Goal: Information Seeking & Learning: Find specific fact

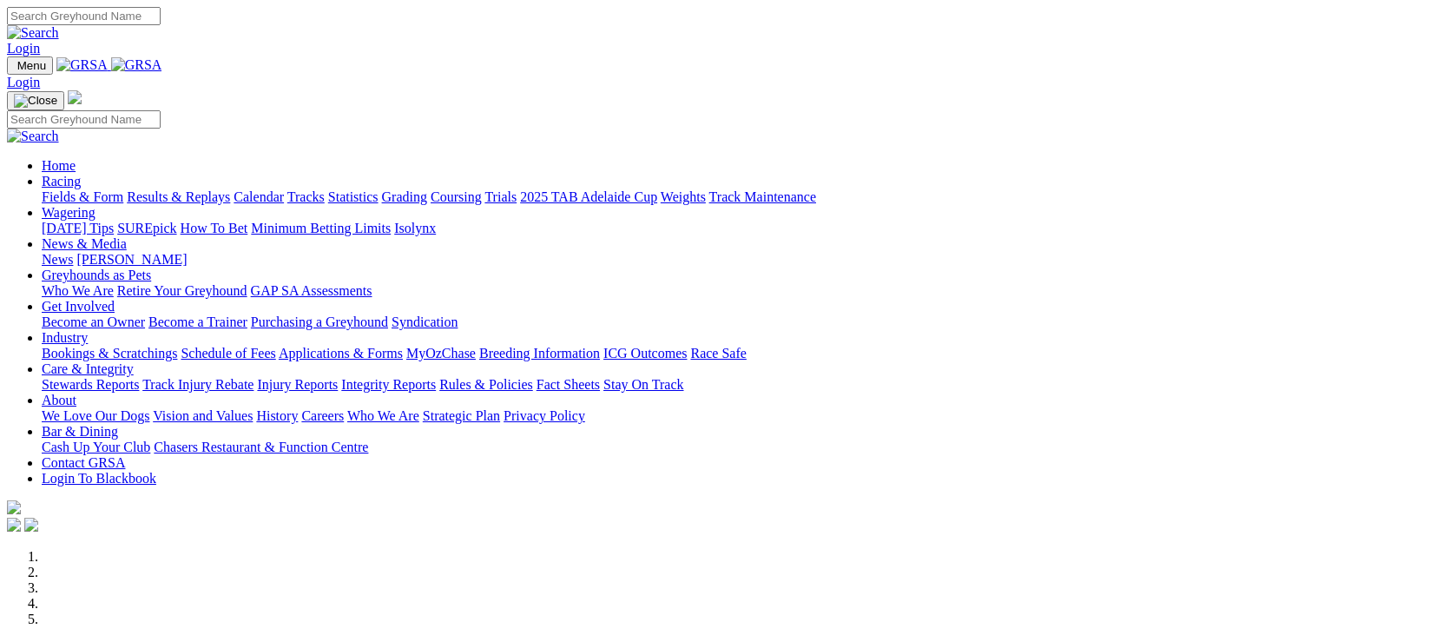
scroll to position [578, 0]
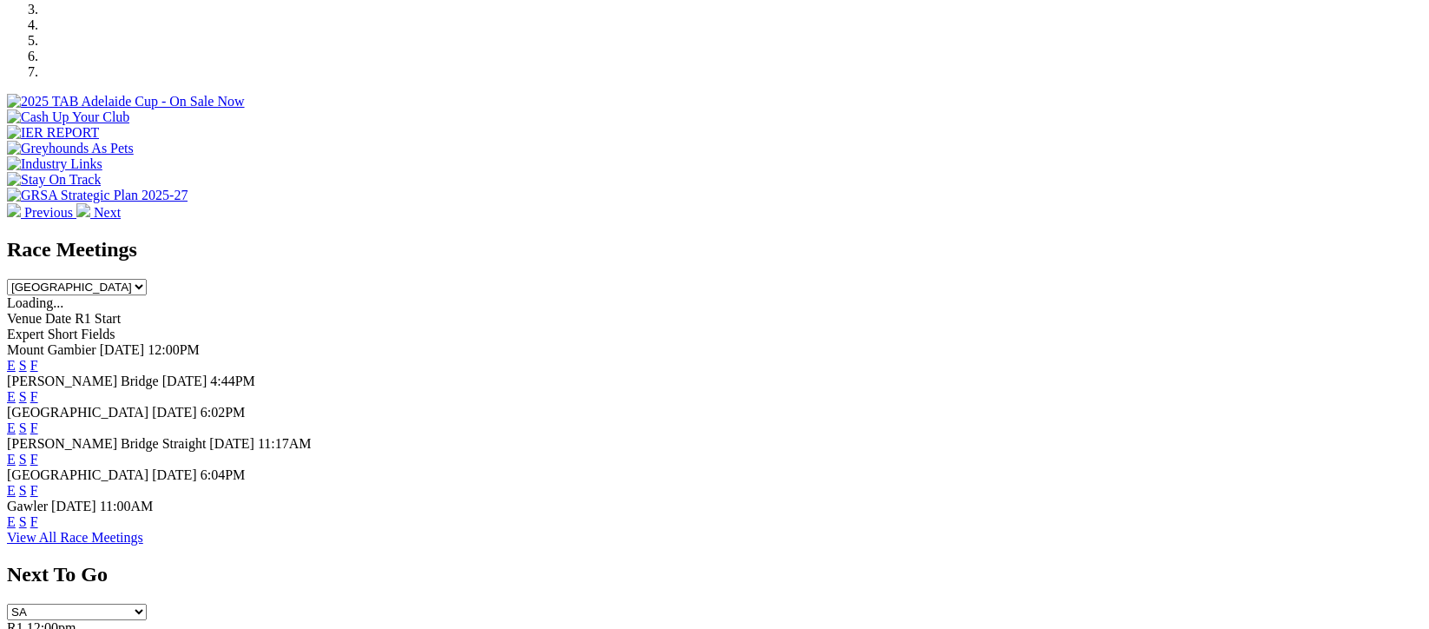
drag, startPoint x: 0, startPoint y: 0, endPoint x: 582, endPoint y: 600, distance: 835.6
click at [143, 544] on link "View All Race Meetings" at bounding box center [75, 537] width 136 height 15
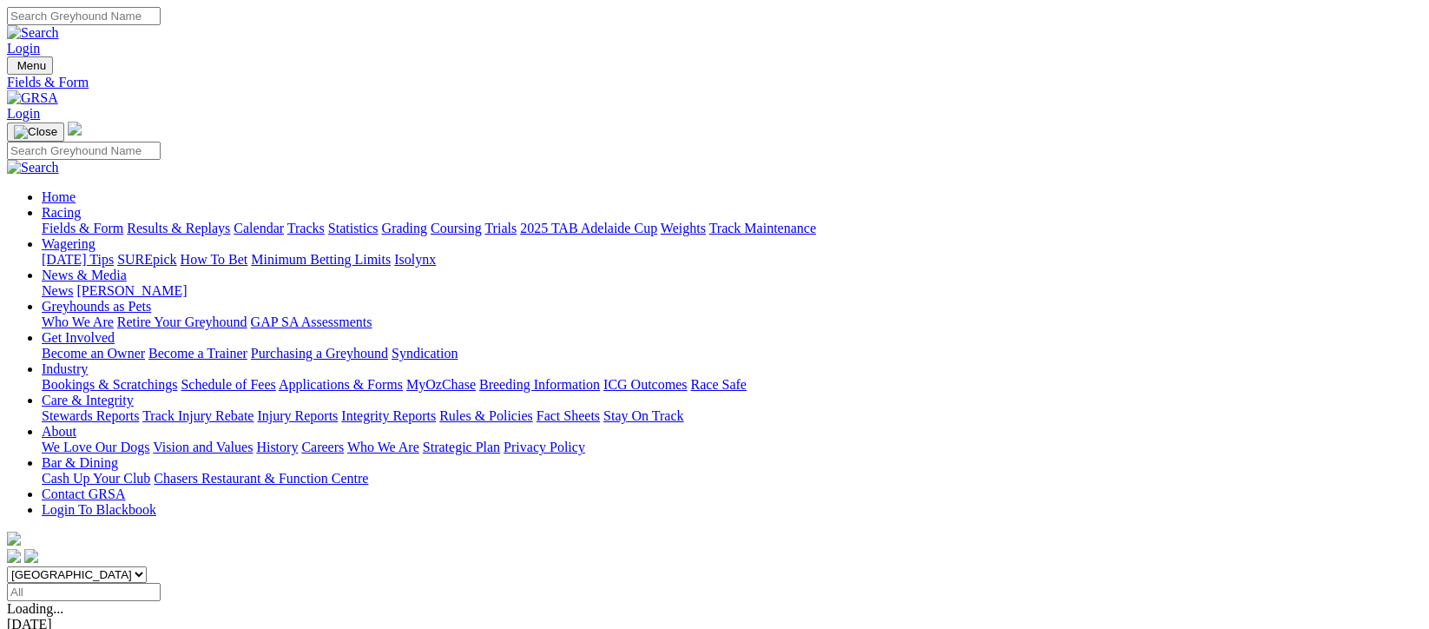
click at [161, 583] on input "Select date" at bounding box center [84, 592] width 154 height 18
type input "Thursday, 4 Sep 2025"
click at [161, 583] on input "Thursday, 4 Sep 2025" at bounding box center [84, 592] width 154 height 18
click at [214, 221] on link "Results & Replays" at bounding box center [178, 228] width 103 height 15
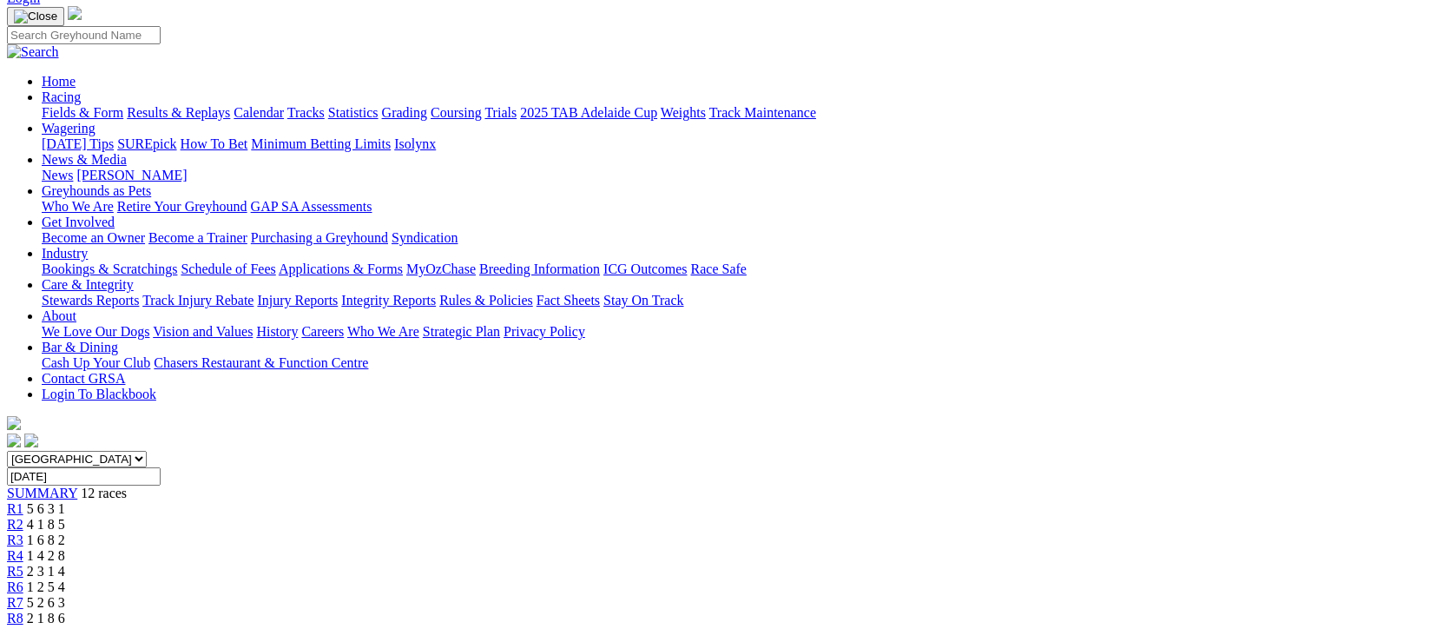
click at [65, 610] on span "2 1 8 6" at bounding box center [46, 617] width 38 height 15
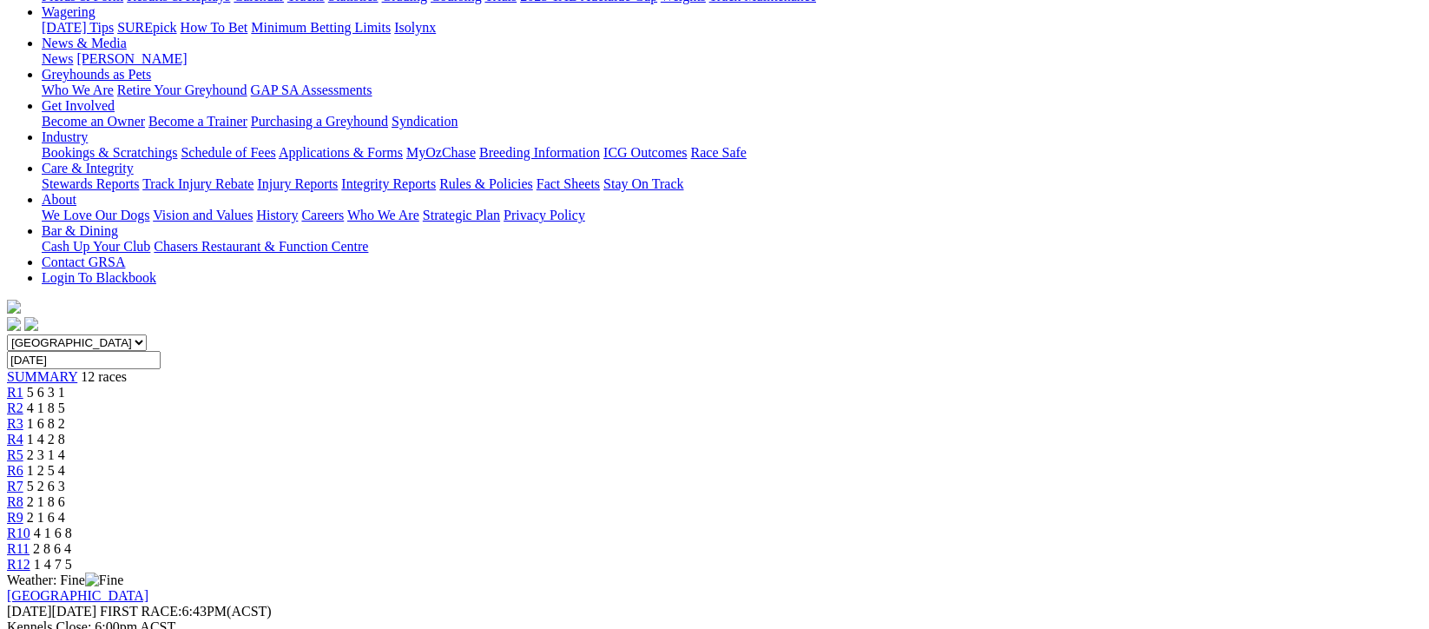
scroll to position [346, 0]
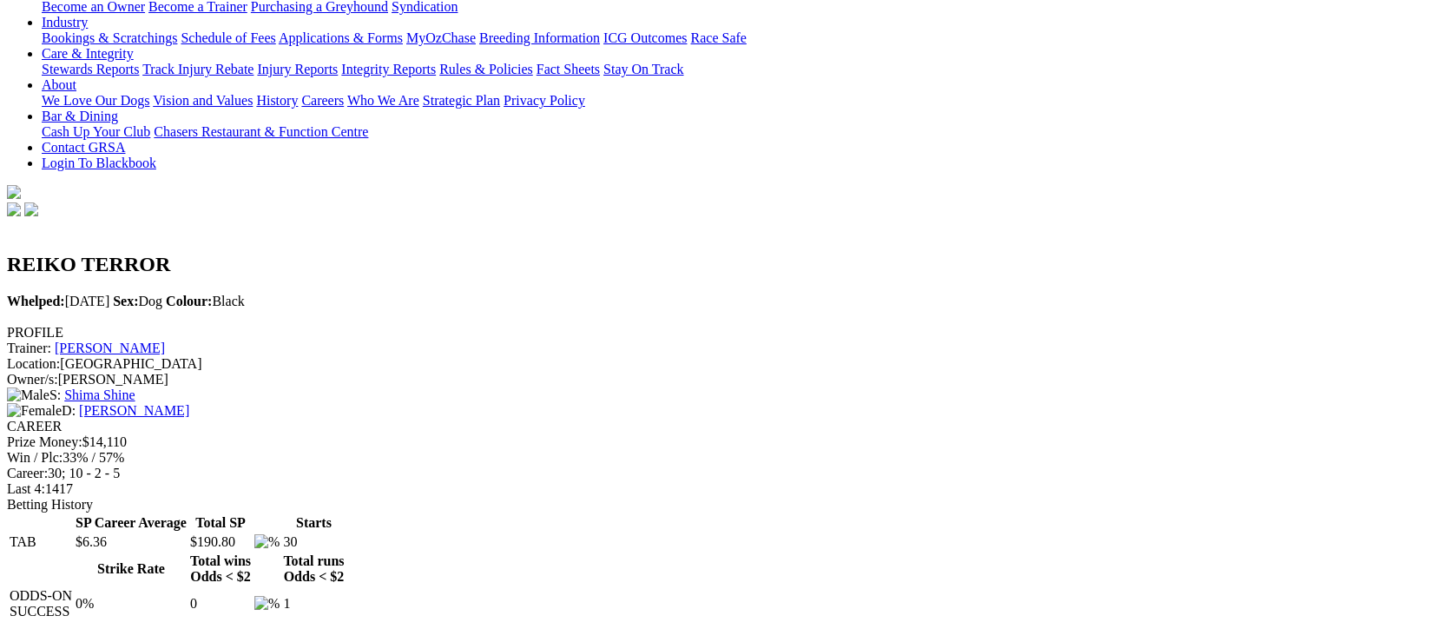
scroll to position [115, 0]
